Goal: Find specific page/section: Find specific page/section

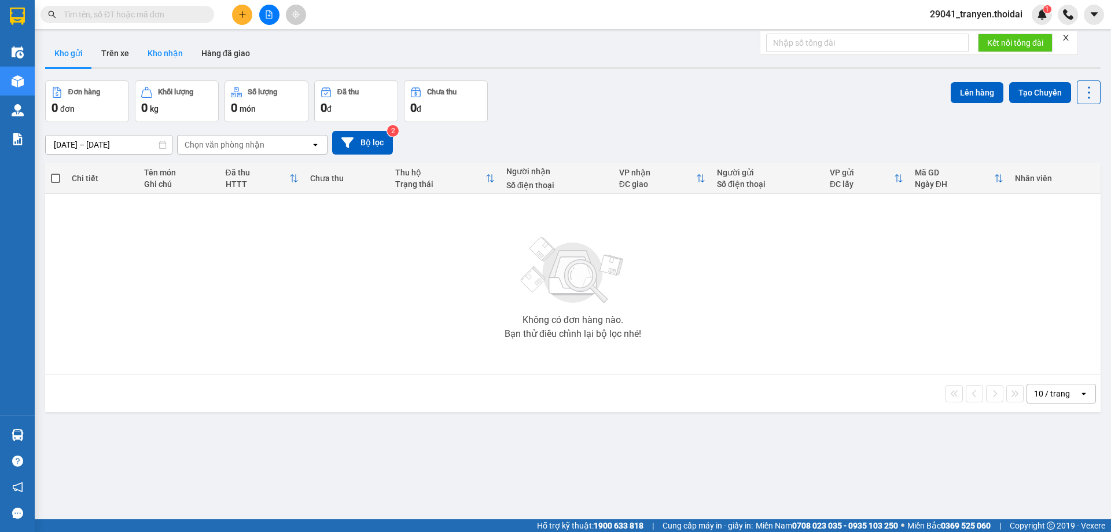
click at [157, 53] on button "Kho nhận" at bounding box center [165, 53] width 54 height 28
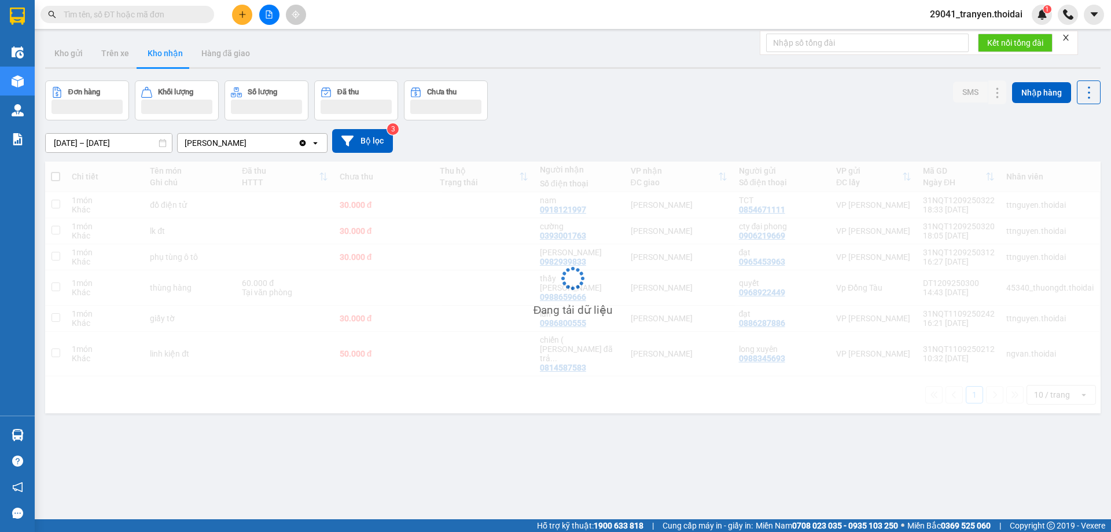
click at [674, 86] on div "Đơn hàng Khối lượng Số lượng Đã thu Chưa thu SMS Nhập hàng" at bounding box center [573, 100] width 1056 height 40
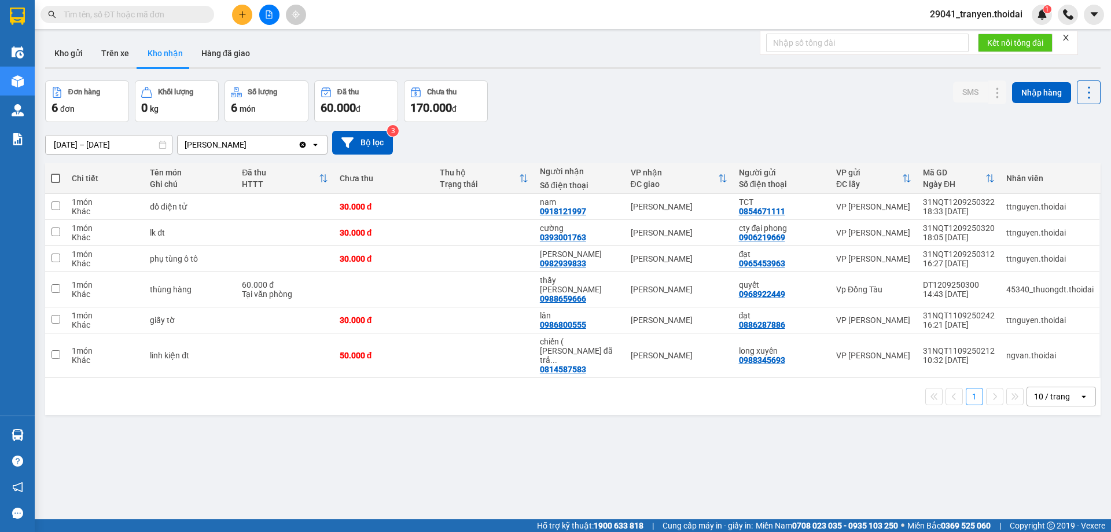
drag, startPoint x: 713, startPoint y: 96, endPoint x: 548, endPoint y: 93, distance: 164.9
click at [709, 95] on div "Đơn hàng 6 đơn Khối lượng 0 kg Số lượng 6 món Đã thu 60.000 đ Chưa thu 170.000 …" at bounding box center [573, 101] width 1056 height 42
click at [75, 43] on button "Kho gửi" at bounding box center [68, 53] width 47 height 28
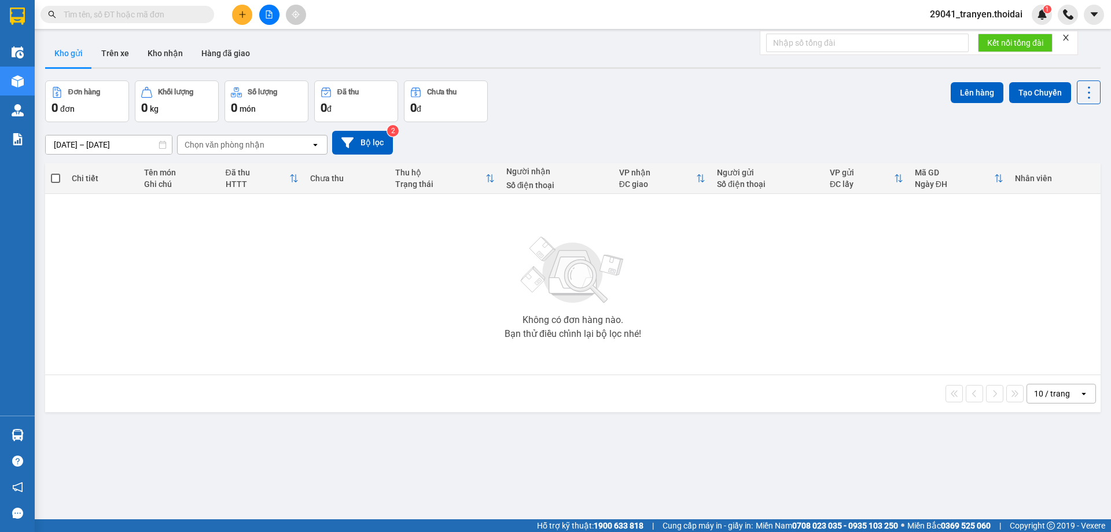
drag, startPoint x: 630, startPoint y: 89, endPoint x: 164, endPoint y: 76, distance: 465.4
click at [627, 89] on div "Đơn hàng 0 đơn Khối lượng 0 kg Số lượng 0 món Đã thu 0 đ Chưa thu 0 đ Lên hàng …" at bounding box center [573, 101] width 1056 height 42
click at [112, 56] on button "Trên xe" at bounding box center [115, 53] width 46 height 28
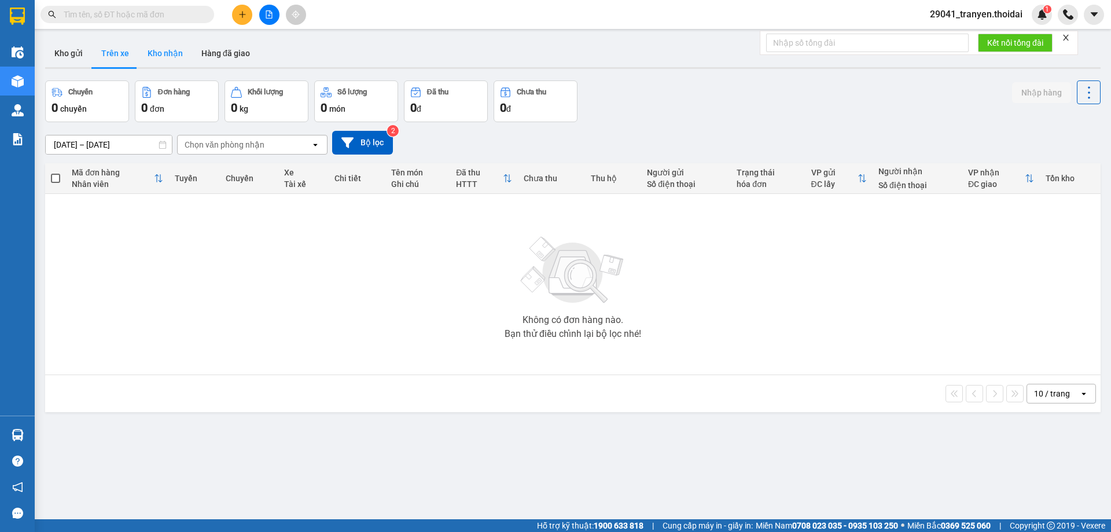
click at [159, 61] on button "Kho nhận" at bounding box center [165, 53] width 54 height 28
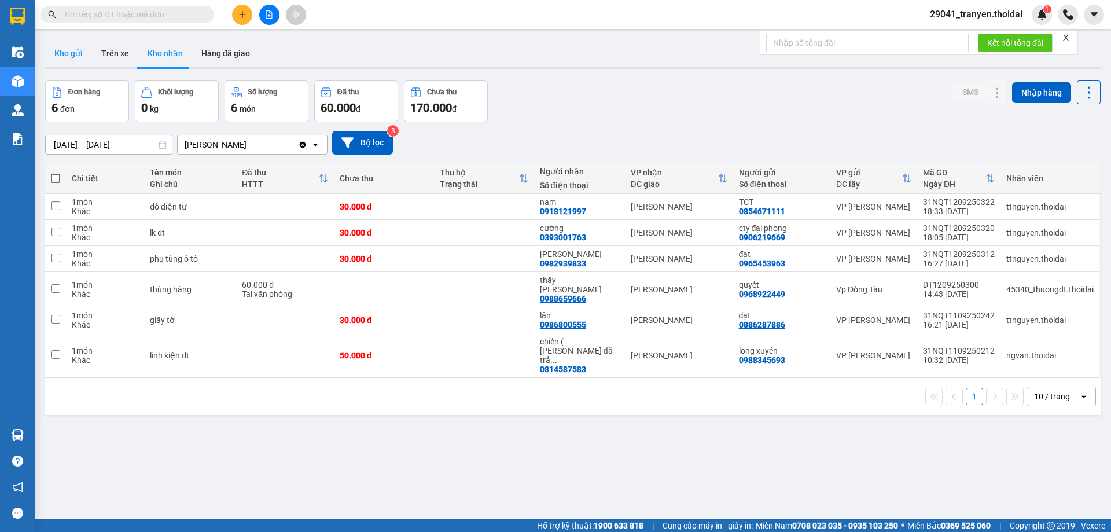
click at [72, 62] on button "Kho gửi" at bounding box center [68, 53] width 47 height 28
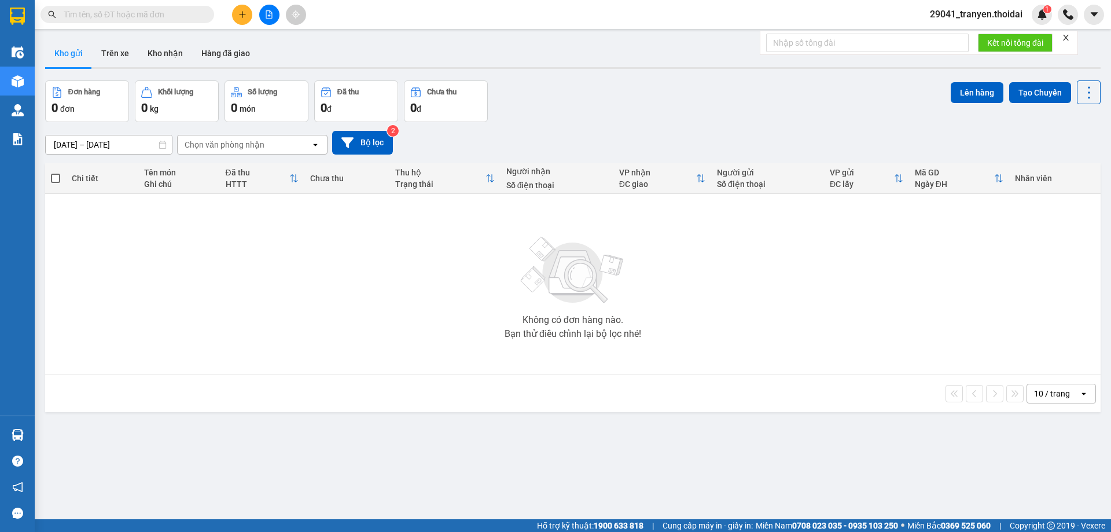
drag, startPoint x: 648, startPoint y: 84, endPoint x: 348, endPoint y: 100, distance: 300.2
click at [648, 83] on div "Đơn hàng 0 đơn Khối lượng 0 kg Số lượng 0 món Đã thu 0 đ Chưa thu 0 đ Lên hàng …" at bounding box center [573, 101] width 1056 height 42
drag, startPoint x: 619, startPoint y: 123, endPoint x: 447, endPoint y: 103, distance: 173.0
click at [617, 122] on div "[DATE] – [DATE] Press the down arrow key to interact with the calendar and sele…" at bounding box center [573, 142] width 1056 height 41
click at [119, 54] on button "Trên xe" at bounding box center [115, 53] width 46 height 28
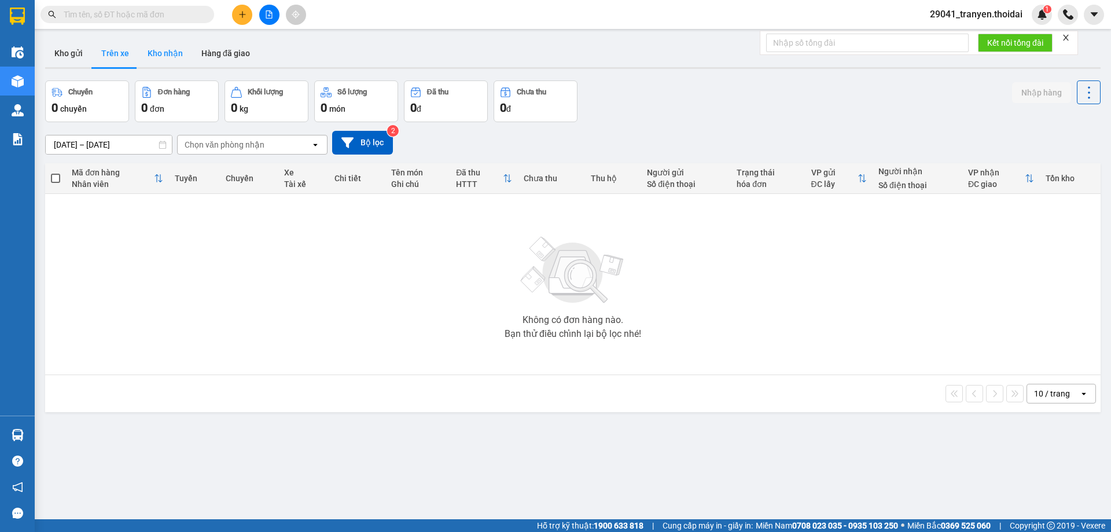
click at [165, 65] on button "Kho nhận" at bounding box center [165, 53] width 54 height 28
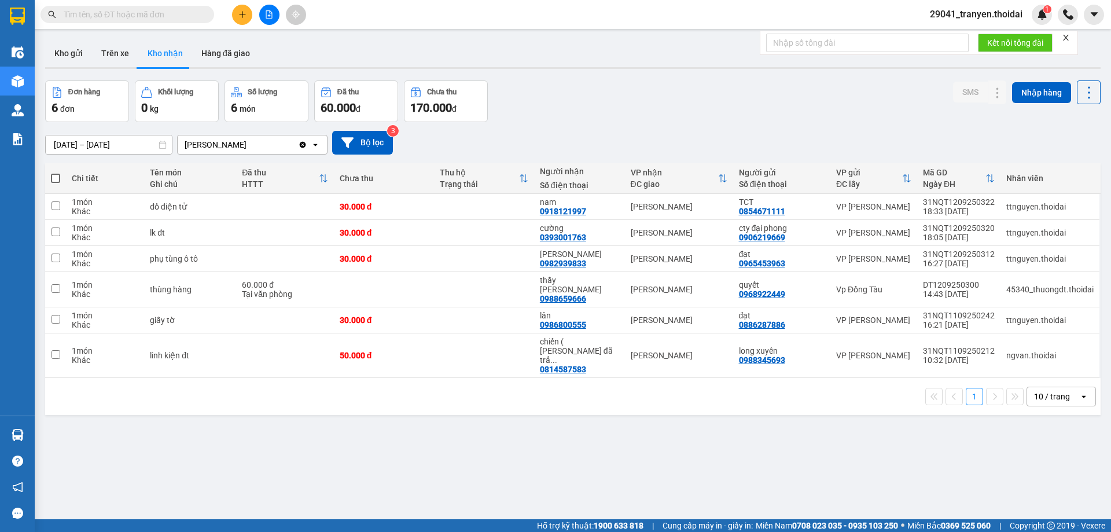
click at [755, 67] on div "Kho gửi Trên xe Kho nhận Hàng đã giao" at bounding box center [573, 54] width 1056 height 31
click at [660, 97] on div "Đơn hàng 6 đơn Khối lượng 0 kg Số lượng 6 món Đã thu 60.000 đ Chưa thu 170.000 …" at bounding box center [573, 101] width 1056 height 42
click at [706, 107] on div "Đơn hàng 6 đơn Khối lượng 0 kg Số lượng 6 món Đã thu 60.000 đ Chưa thu 170.000 …" at bounding box center [573, 101] width 1056 height 42
click at [69, 52] on button "Kho gửi" at bounding box center [68, 53] width 47 height 28
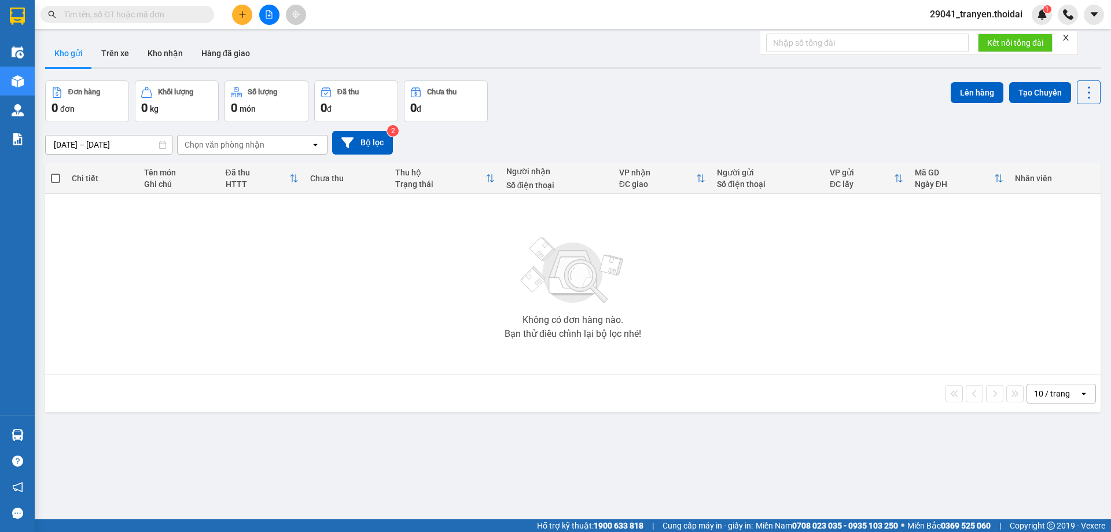
drag, startPoint x: 674, startPoint y: 121, endPoint x: 239, endPoint y: 56, distance: 440.1
click at [671, 120] on div "Đơn hàng 0 đơn Khối lượng 0 kg Số lượng 0 món Đã thu 0 đ Chưa thu 0 đ Lên hàng …" at bounding box center [573, 101] width 1056 height 42
drag, startPoint x: 118, startPoint y: 41, endPoint x: 119, endPoint y: 49, distance: 8.2
click at [117, 44] on button "Trên xe" at bounding box center [115, 53] width 46 height 28
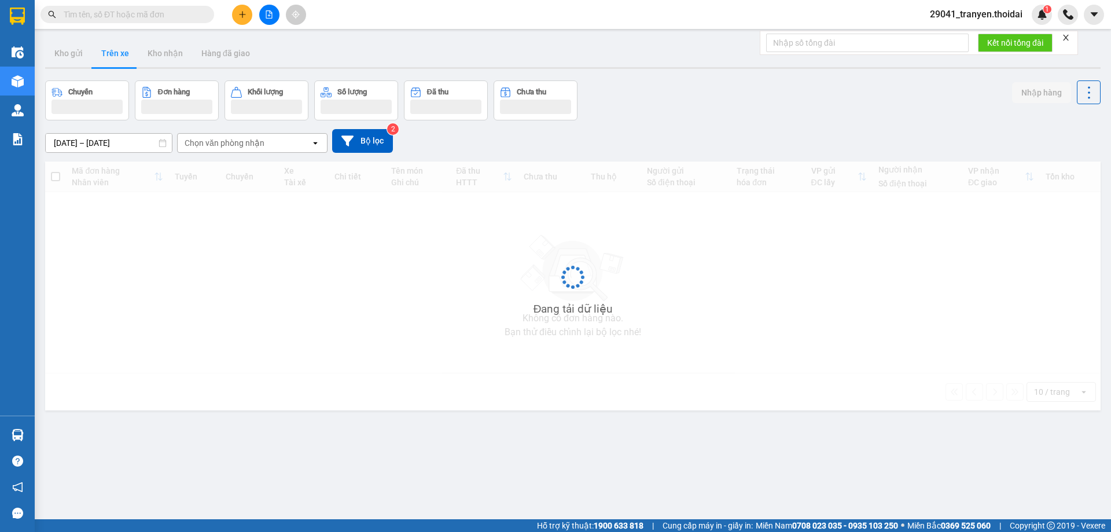
click at [120, 50] on button "Trên xe" at bounding box center [115, 53] width 46 height 28
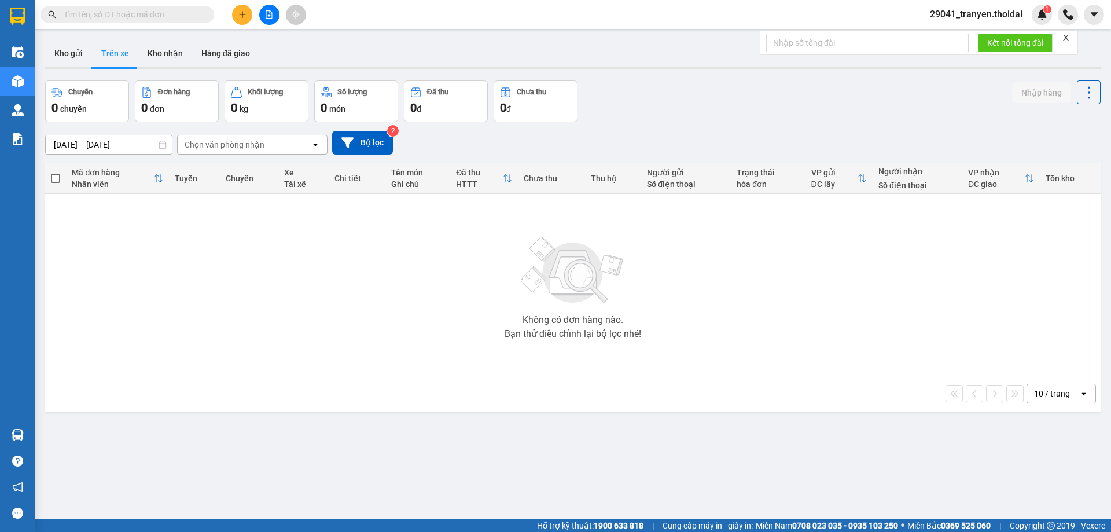
click at [991, 11] on span "29041_tranyen.thoidai" at bounding box center [976, 14] width 111 height 14
click at [979, 34] on span "Đăng xuất" at bounding box center [982, 36] width 86 height 13
